Goal: Check status: Check status

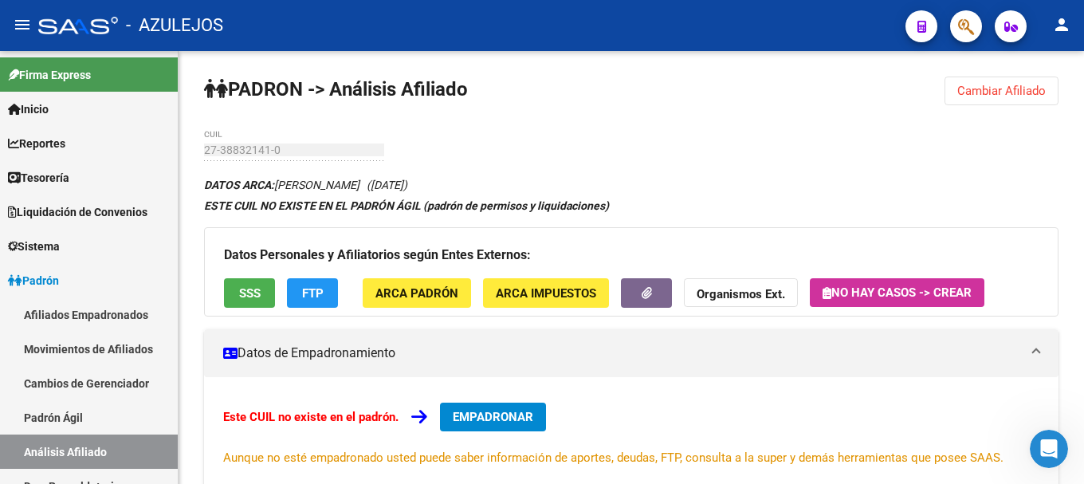
scroll to position [159, 0]
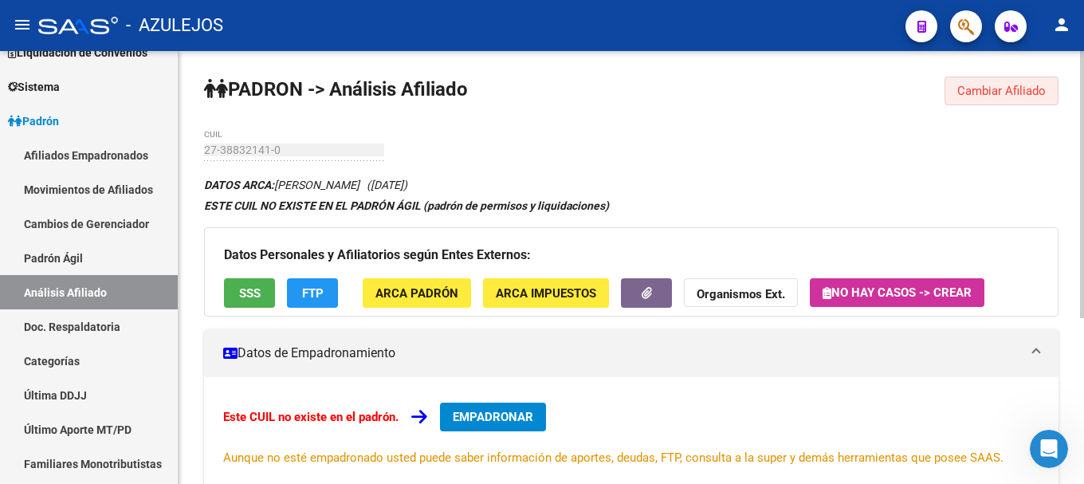
click at [964, 95] on span "Cambiar Afiliado" at bounding box center [1001, 91] width 88 height 14
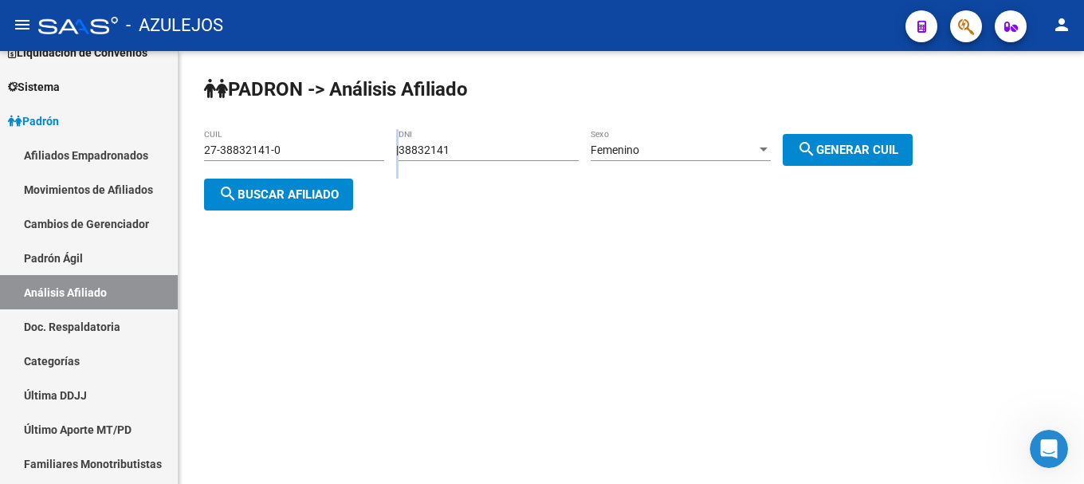
drag, startPoint x: 489, startPoint y: 157, endPoint x: 395, endPoint y: 156, distance: 94.8
click at [395, 156] on div "PADRON -> Análisis Afiliado 27-38832141-0 CUIL | 38832141 DNI Femenino Sexo sea…" at bounding box center [631, 156] width 905 height 210
click at [461, 194] on div "PADRON -> Análisis Afiliado 27-38832141-0 CUIL | 38832141 DNI Femenino Sexo sea…" at bounding box center [631, 156] width 905 height 210
drag, startPoint x: 466, startPoint y: 147, endPoint x: 412, endPoint y: 147, distance: 54.2
click at [412, 143] on div "| 38832141 DNI Femenino Sexo search Generar CUIL" at bounding box center [660, 149] width 528 height 13
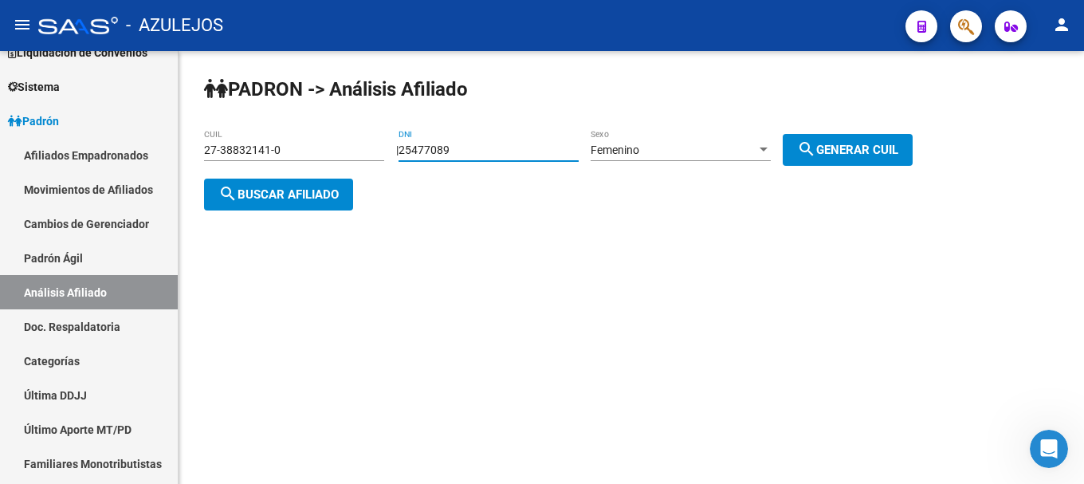
type input "25477089"
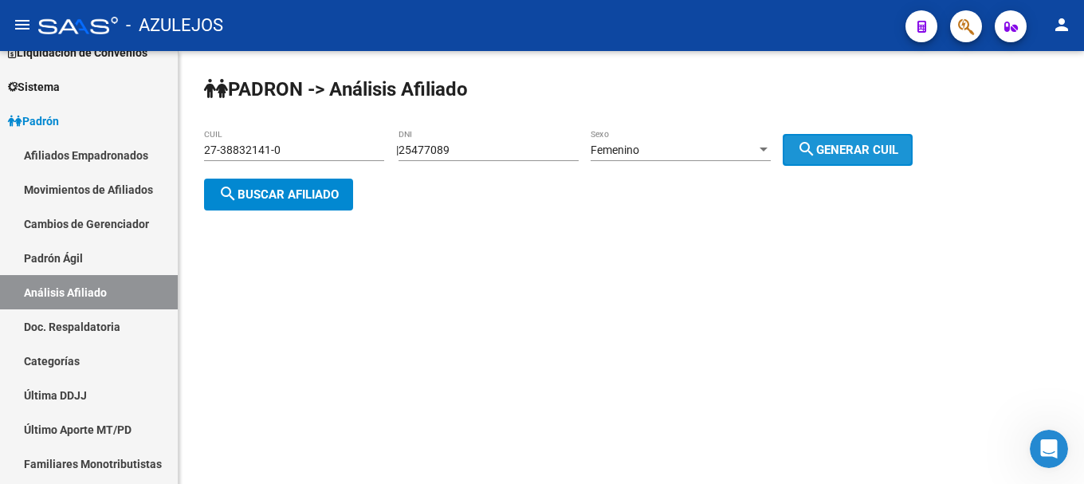
click at [898, 153] on span "search Generar CUIL" at bounding box center [847, 150] width 101 height 14
type input "27-25477089-8"
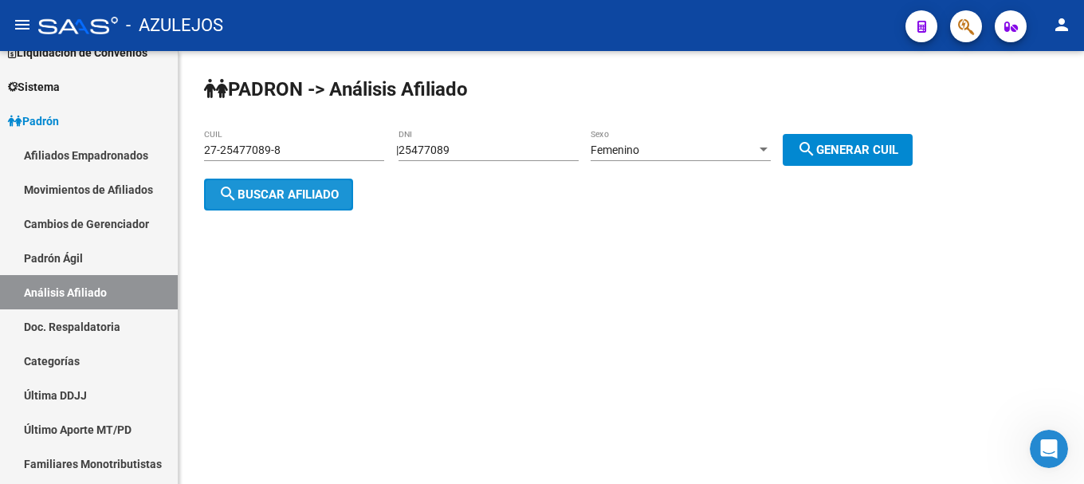
click at [247, 190] on span "search Buscar afiliado" at bounding box center [278, 194] width 120 height 14
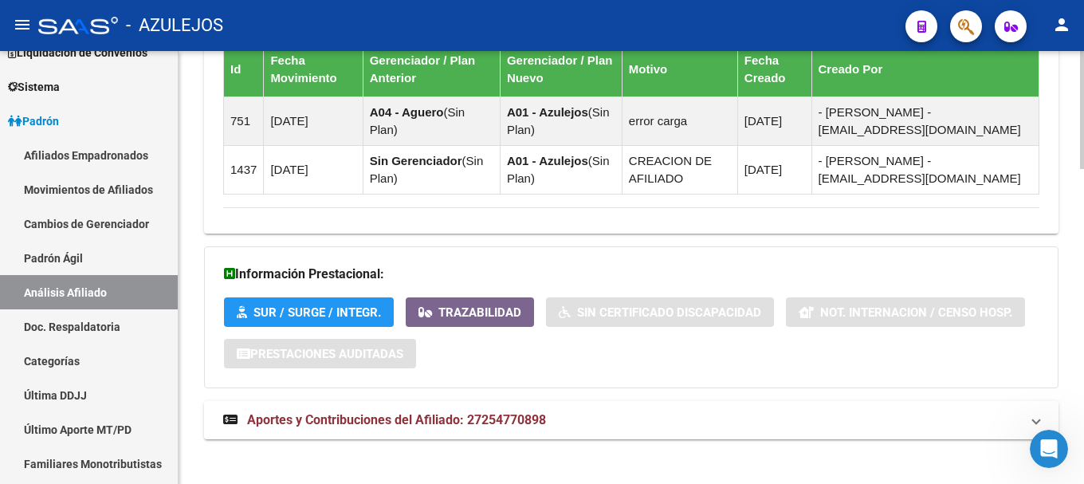
scroll to position [1152, 0]
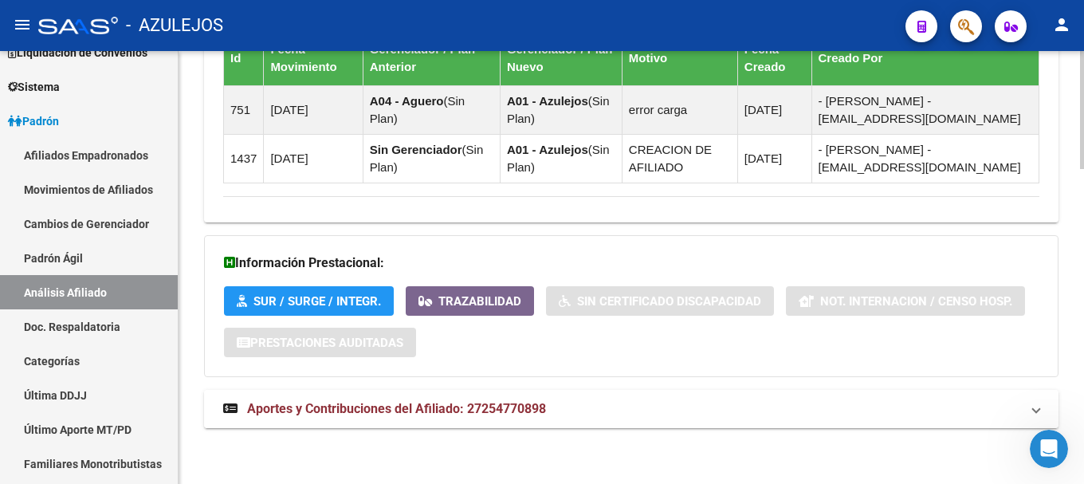
click at [391, 415] on span "Aportes y Contribuciones del Afiliado: 27254770898" at bounding box center [396, 408] width 299 height 15
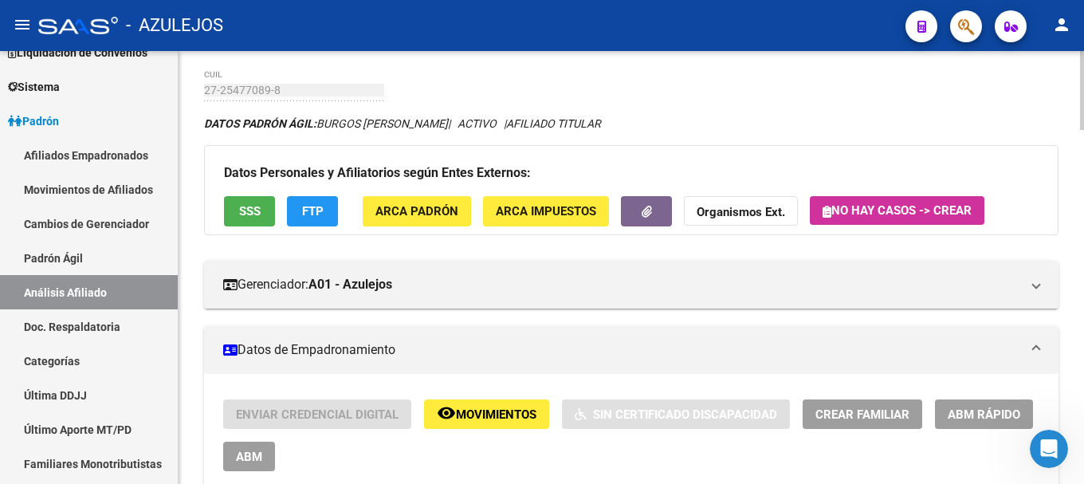
scroll to position [0, 0]
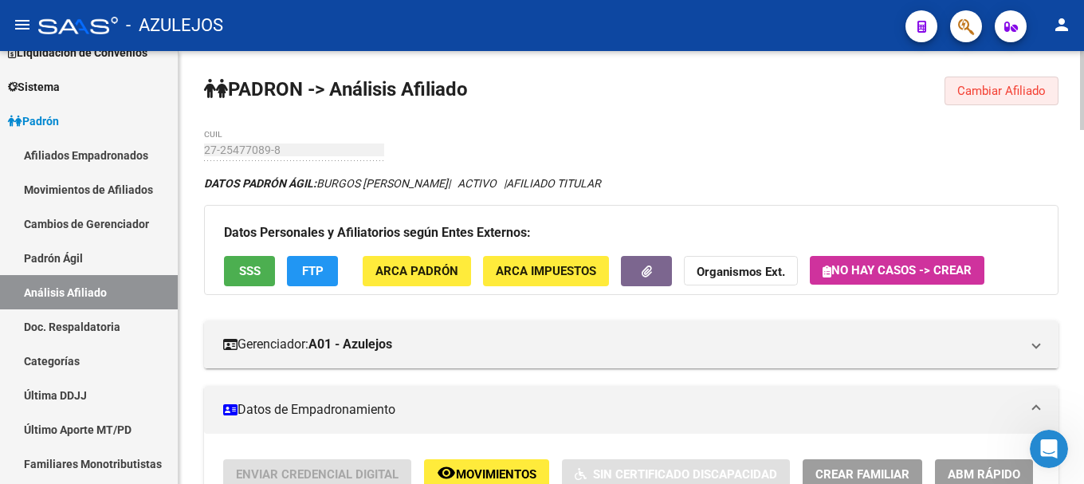
click at [968, 84] on span "Cambiar Afiliado" at bounding box center [1001, 91] width 88 height 14
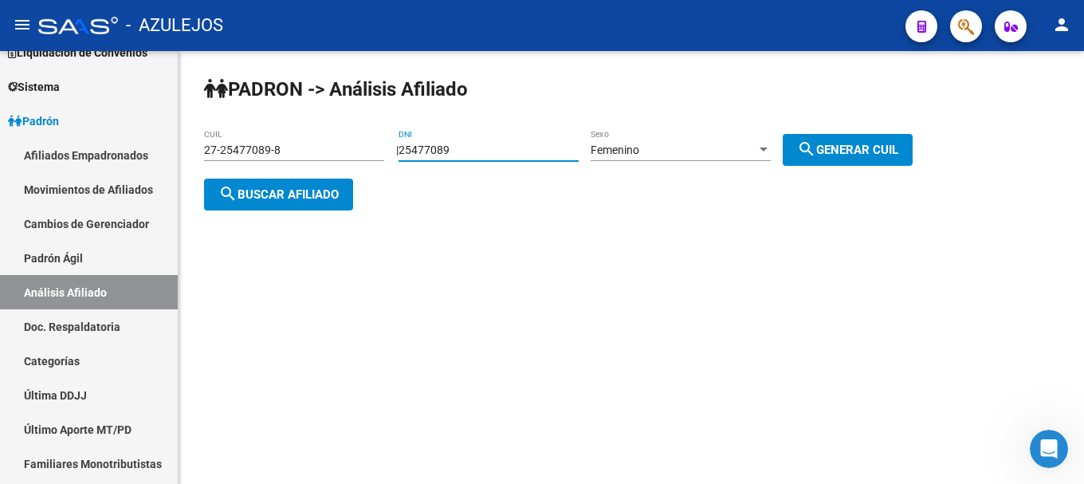
drag, startPoint x: 509, startPoint y: 155, endPoint x: 348, endPoint y: 167, distance: 161.5
click at [348, 167] on app-analisis-afiliado "PADRON -> Análisis Afiliado 27-25477089-8 CUIL | 25477089 DNI Femenino Sexo sea…" at bounding box center [564, 171] width 720 height 57
type input "39408575"
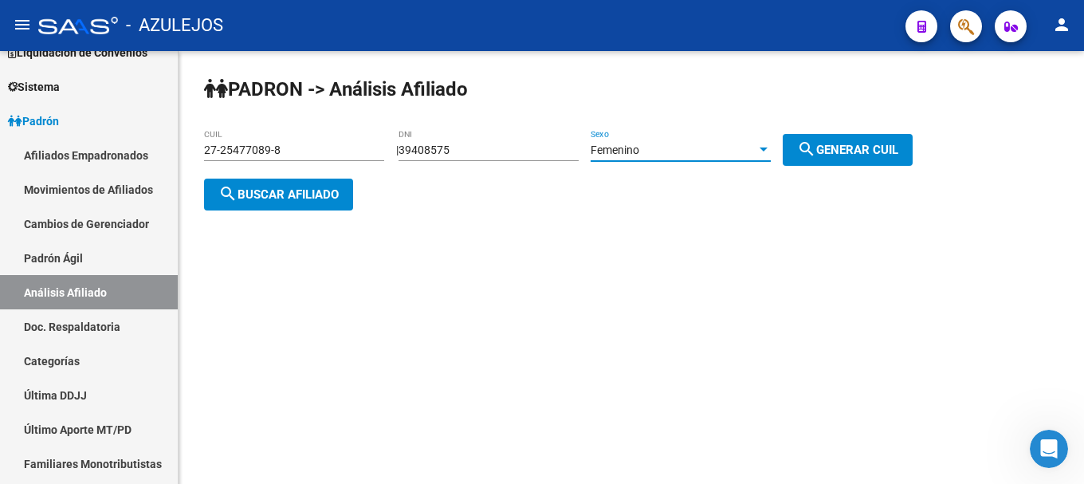
click at [771, 145] on div at bounding box center [763, 149] width 14 height 13
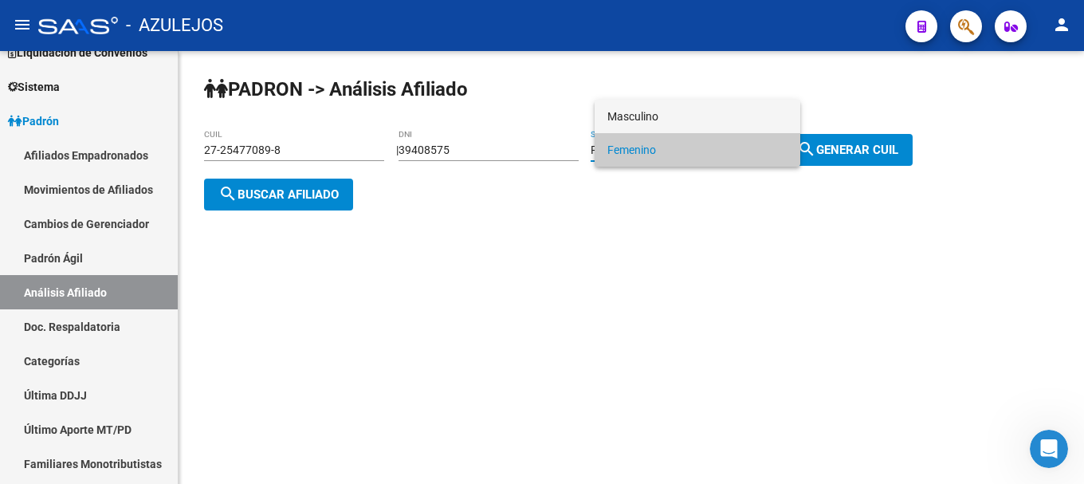
click at [764, 114] on span "Masculino" at bounding box center [697, 116] width 180 height 33
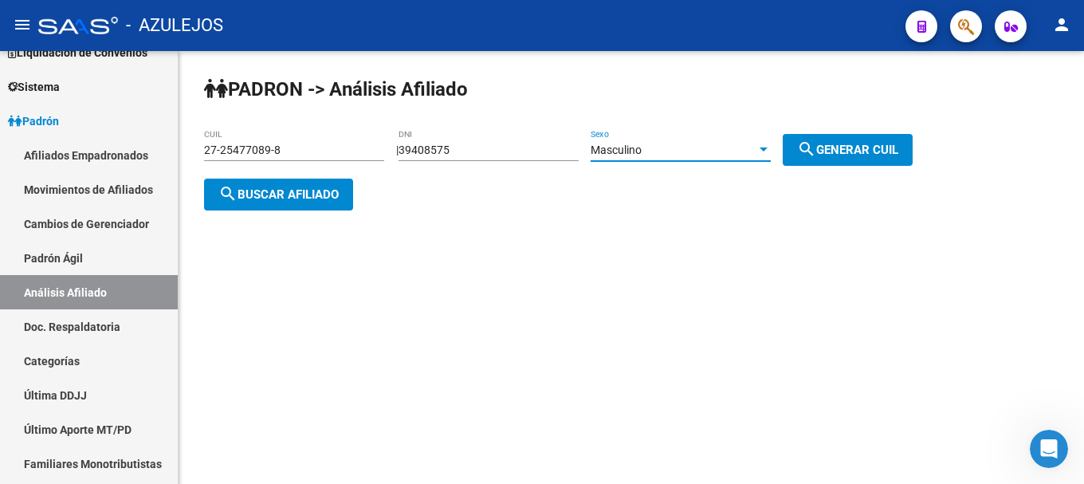
click at [913, 147] on button "search Generar CUIL" at bounding box center [848, 150] width 130 height 32
type input "20-39408575-9"
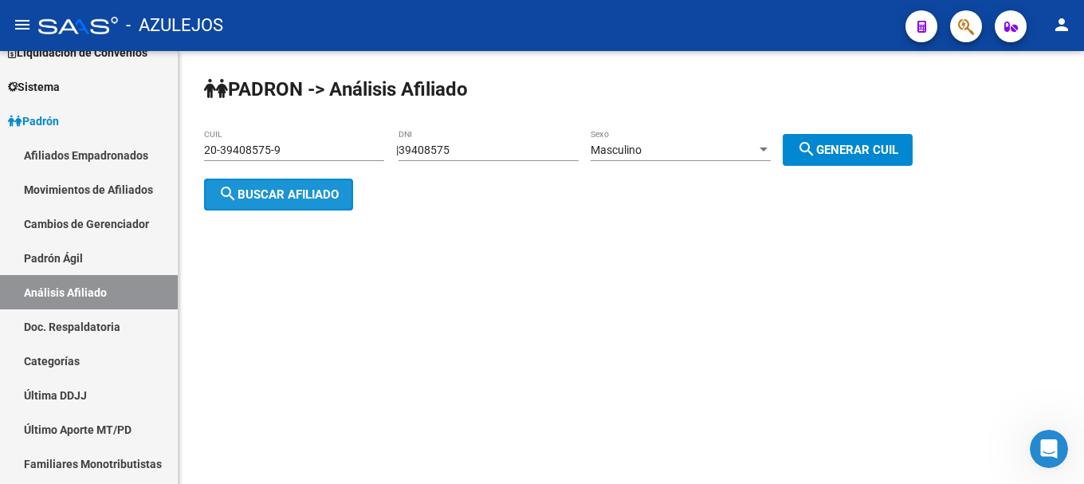
click at [299, 208] on button "search Buscar afiliado" at bounding box center [278, 195] width 149 height 32
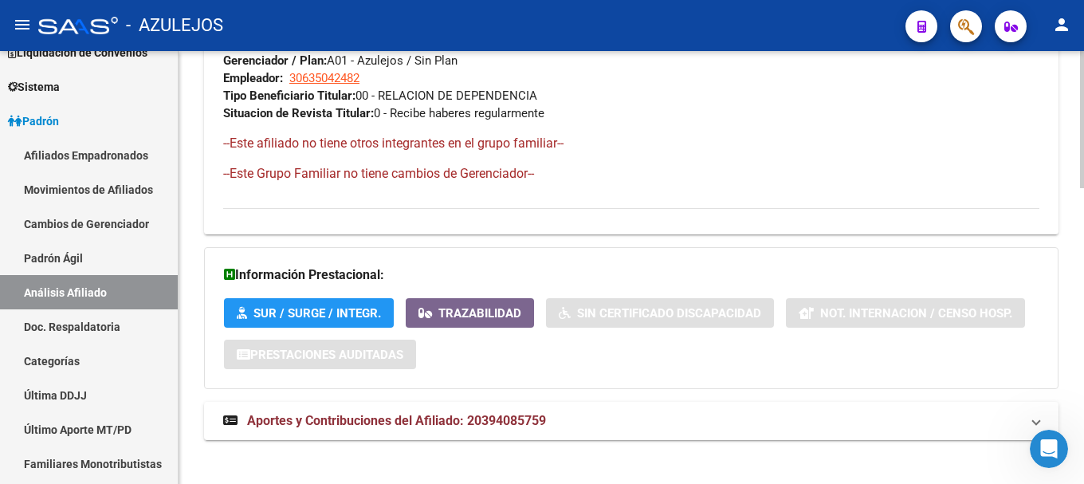
scroll to position [934, 0]
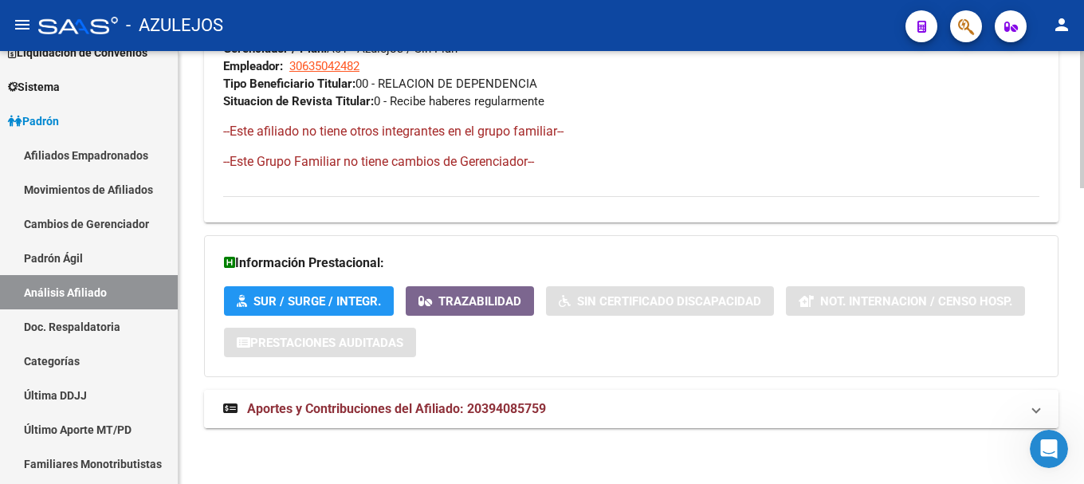
click at [402, 414] on span "Aportes y Contribuciones del Afiliado: 20394085759" at bounding box center [396, 408] width 299 height 15
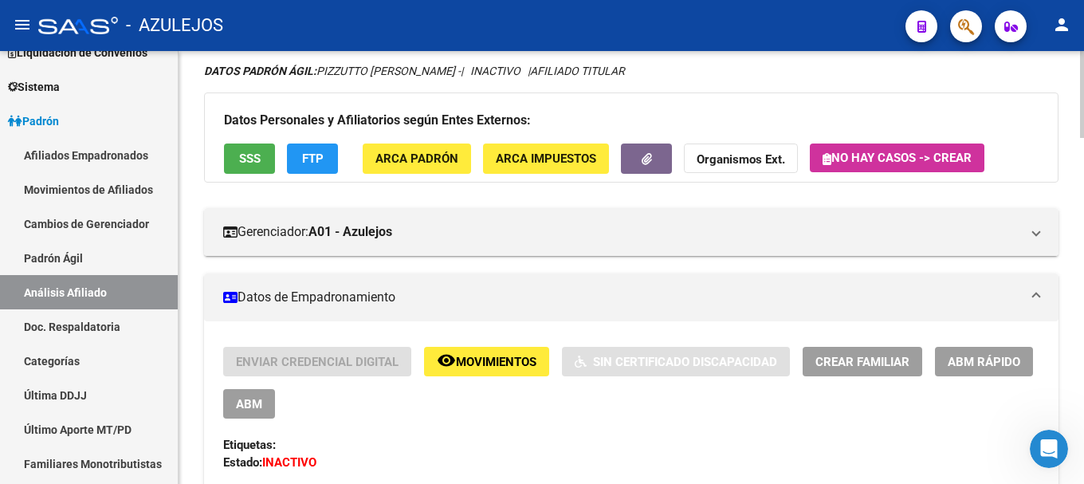
scroll to position [0, 0]
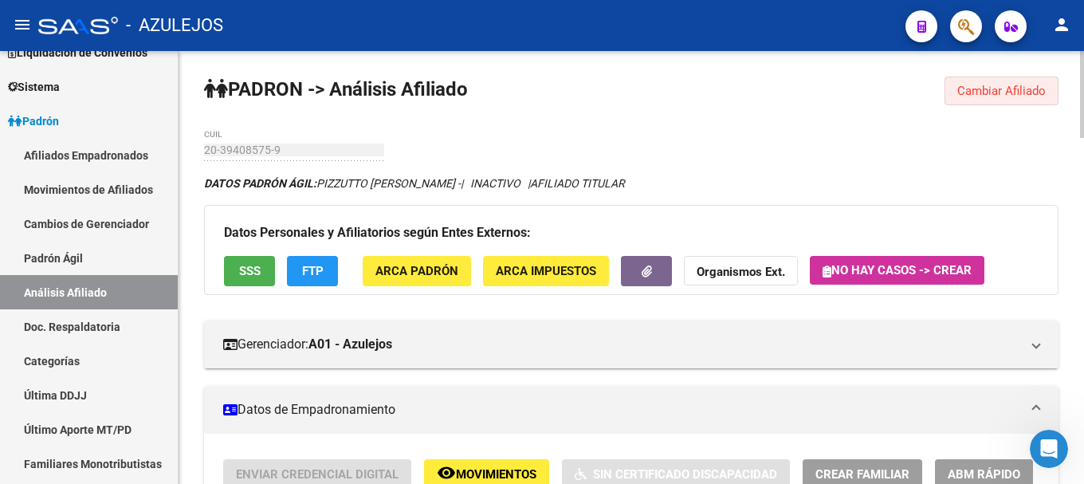
click at [973, 83] on button "Cambiar Afiliado" at bounding box center [1001, 91] width 114 height 29
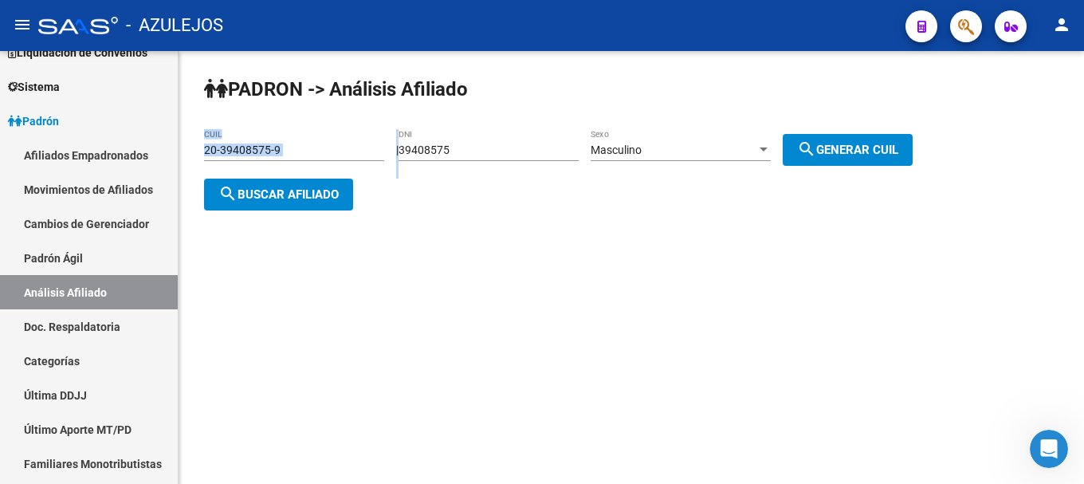
drag, startPoint x: 535, startPoint y: 140, endPoint x: 304, endPoint y: 134, distance: 231.2
click at [304, 143] on app-analisis-afiliado "PADRON -> Análisis Afiliado 20-39408575-9 CUIL | 39408575 DNI Masculino Sexo se…" at bounding box center [564, 171] width 720 height 57
drag, startPoint x: 490, startPoint y: 143, endPoint x: 405, endPoint y: 141, distance: 85.3
click at [405, 141] on div "PADRON -> Análisis Afiliado 20-39408575-9 CUIL | 39408575 DNI Masculino Sexo se…" at bounding box center [631, 156] width 905 height 210
type input "50805541"
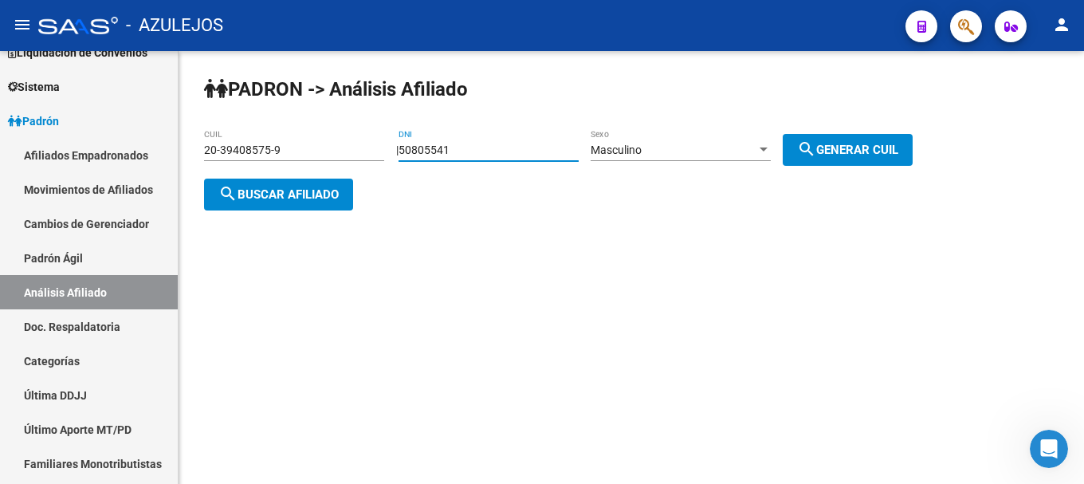
click at [816, 147] on mat-icon "search" at bounding box center [806, 148] width 19 height 19
type input "20-50805541-3"
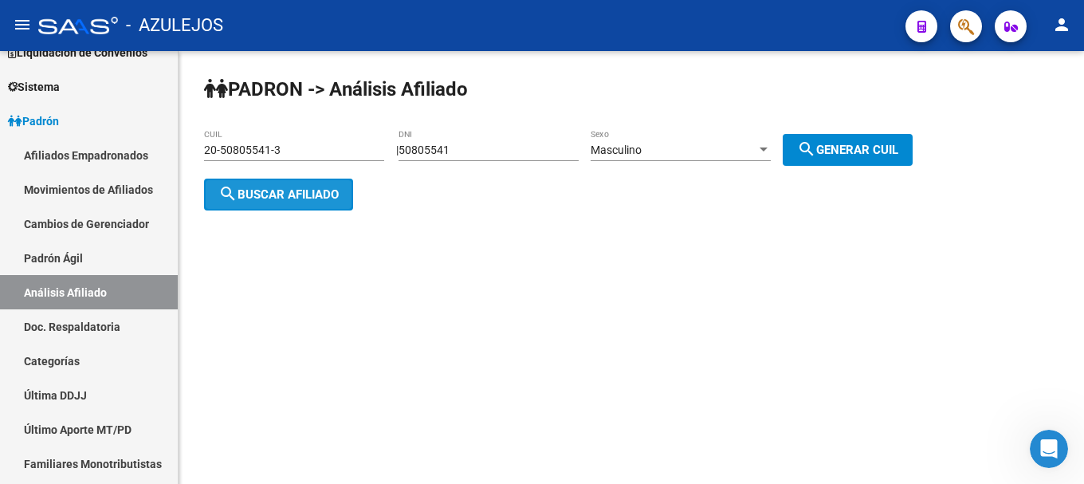
click at [316, 200] on span "search Buscar afiliado" at bounding box center [278, 194] width 120 height 14
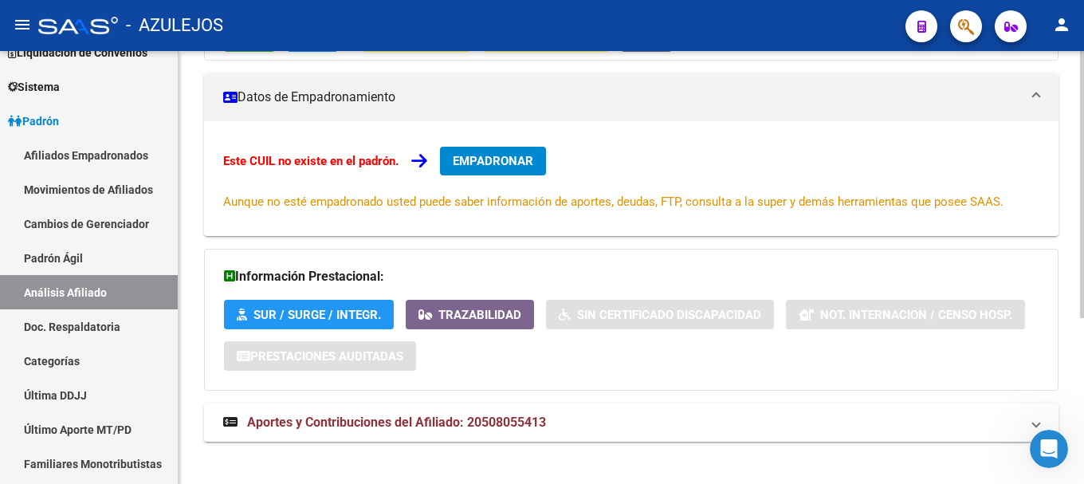
scroll to position [269, 0]
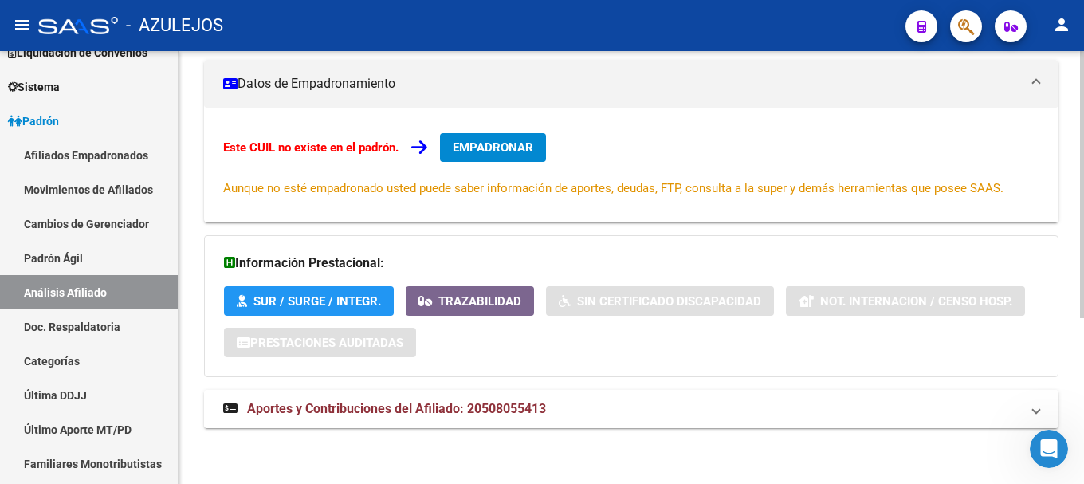
click at [452, 418] on mat-expansion-panel-header "Aportes y Contribuciones del Afiliado: 20508055413" at bounding box center [631, 409] width 854 height 38
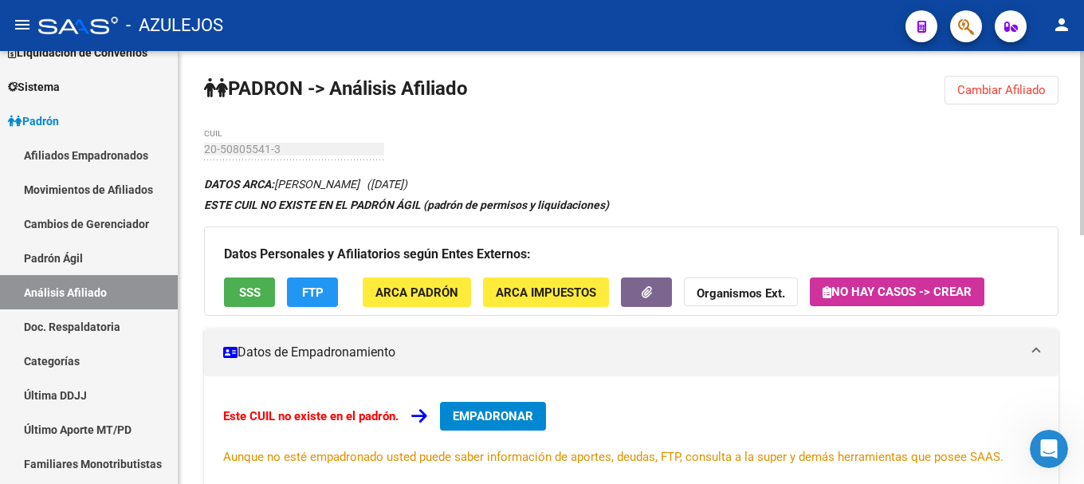
scroll to position [0, 0]
